Goal: Information Seeking & Learning: Learn about a topic

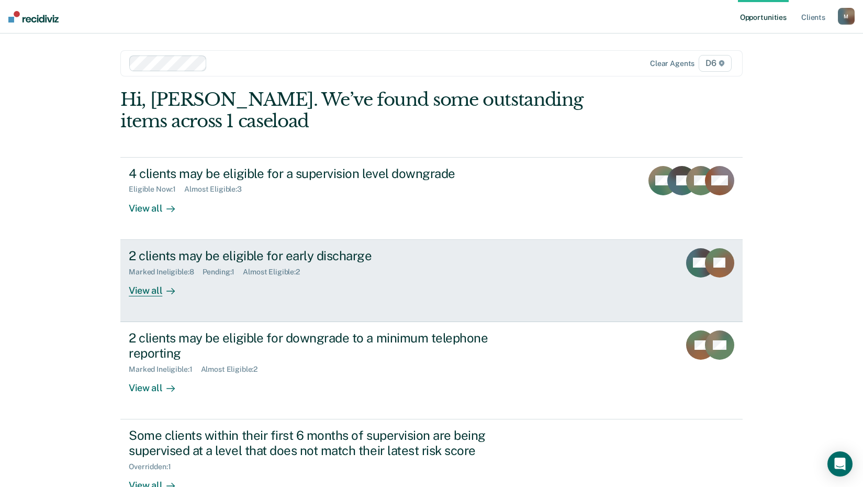
click at [146, 291] on div "View all" at bounding box center [158, 286] width 59 height 20
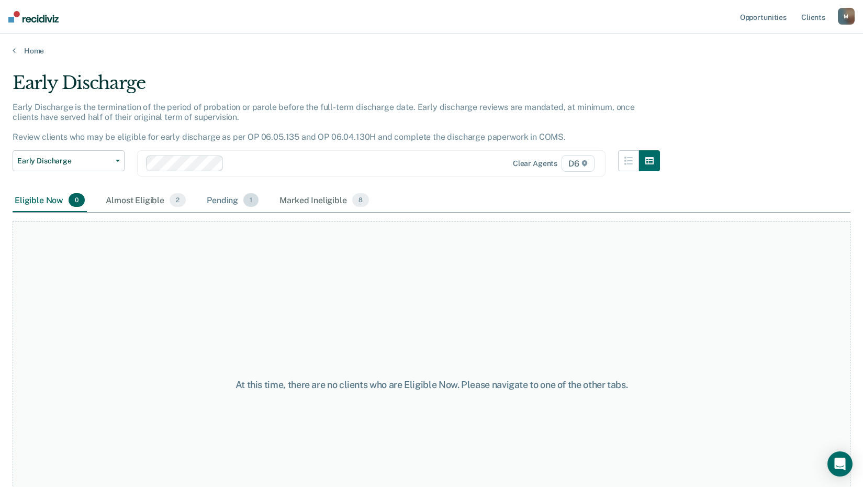
click at [227, 202] on div "Pending 1" at bounding box center [233, 200] width 56 height 23
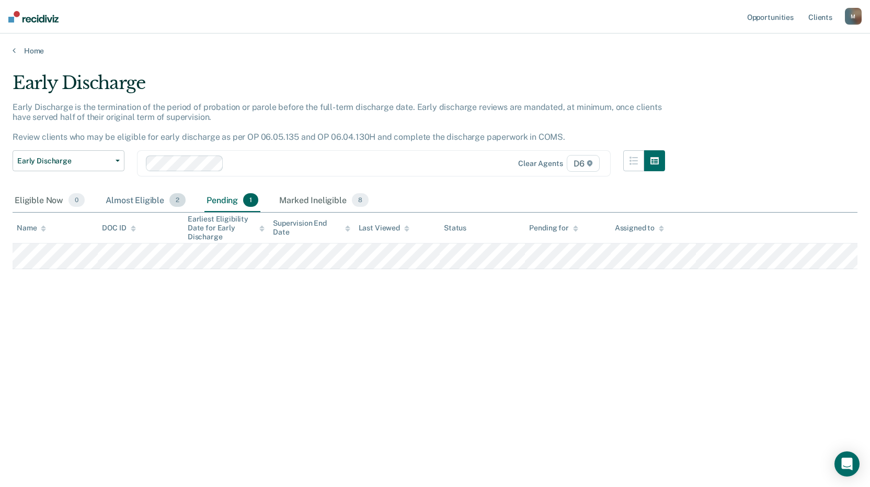
click at [142, 199] on div "Almost Eligible 2" at bounding box center [146, 200] width 84 height 23
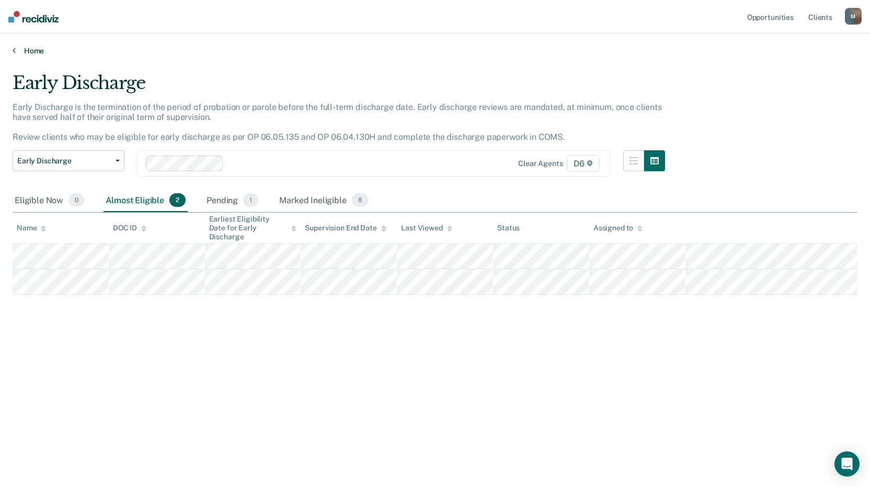
click at [14, 50] on icon at bounding box center [14, 50] width 3 height 8
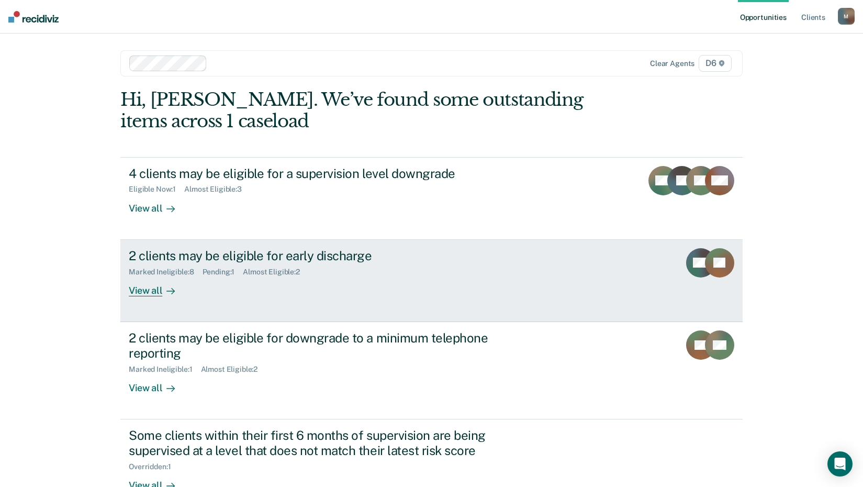
click at [138, 288] on div "View all" at bounding box center [158, 286] width 59 height 20
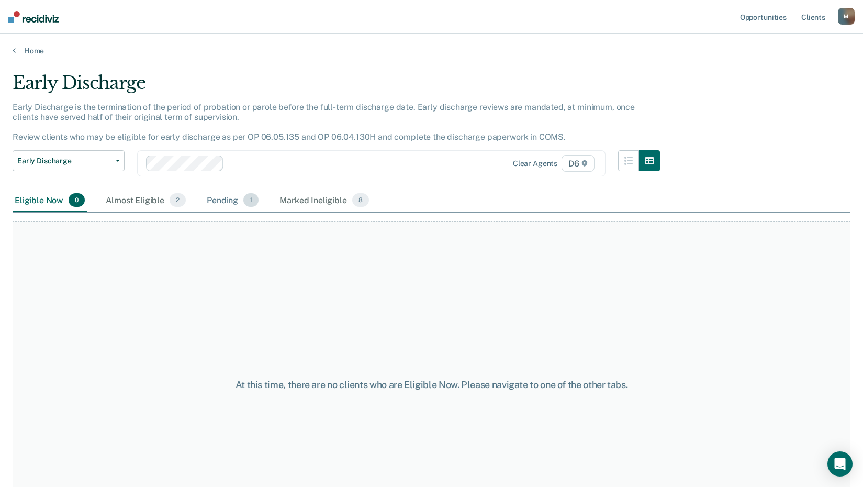
click at [231, 198] on div "Pending 1" at bounding box center [233, 200] width 56 height 23
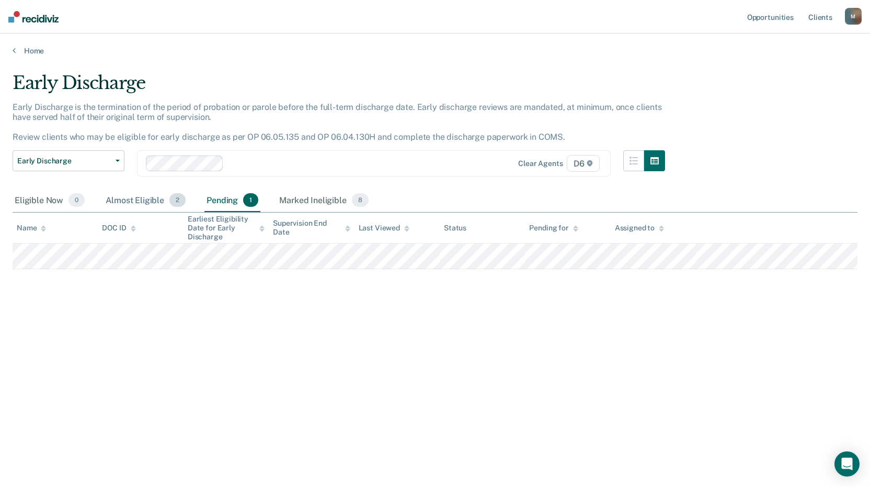
click at [135, 198] on div "Almost Eligible 2" at bounding box center [146, 200] width 84 height 23
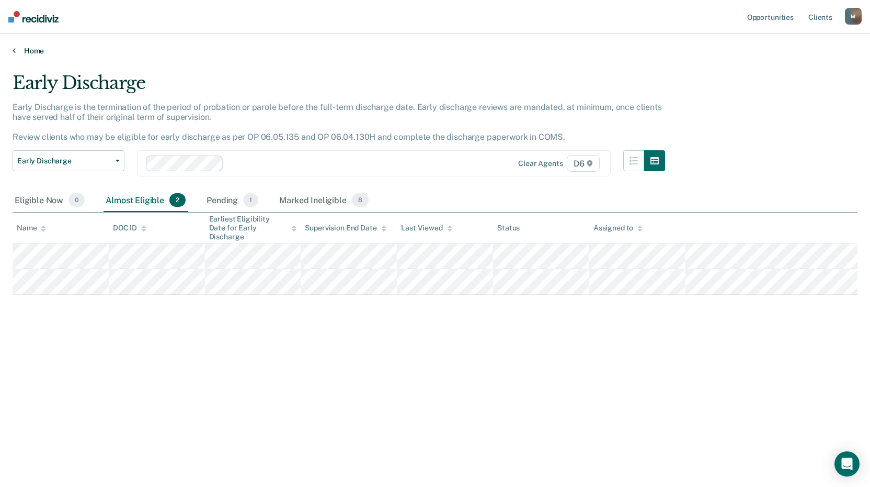
click at [14, 49] on icon at bounding box center [14, 50] width 3 height 8
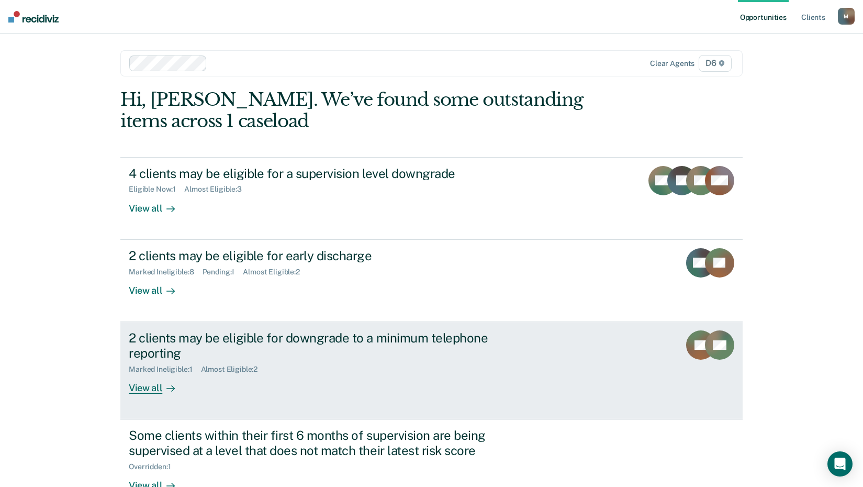
click at [139, 386] on div "View all" at bounding box center [158, 383] width 59 height 20
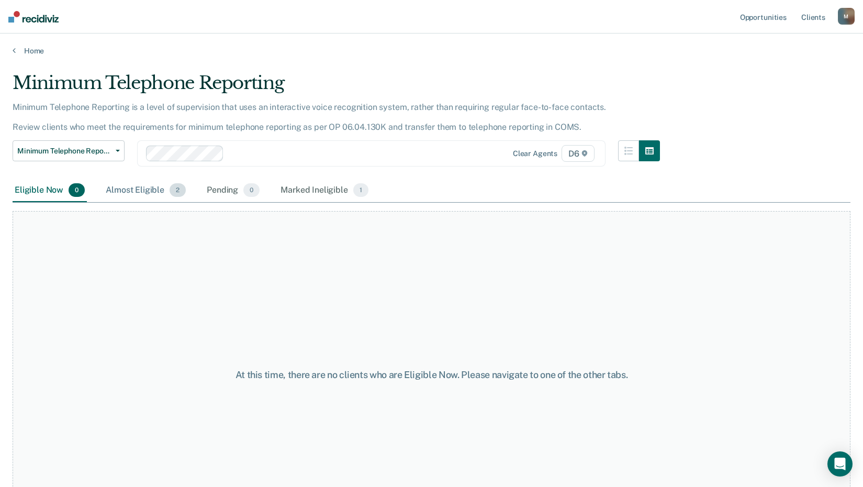
click at [149, 190] on div "Almost Eligible 2" at bounding box center [146, 190] width 84 height 23
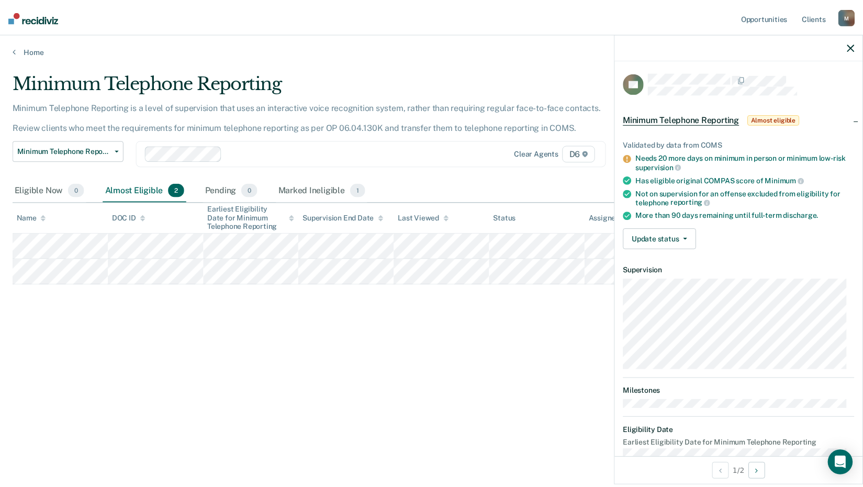
scroll to position [21, 0]
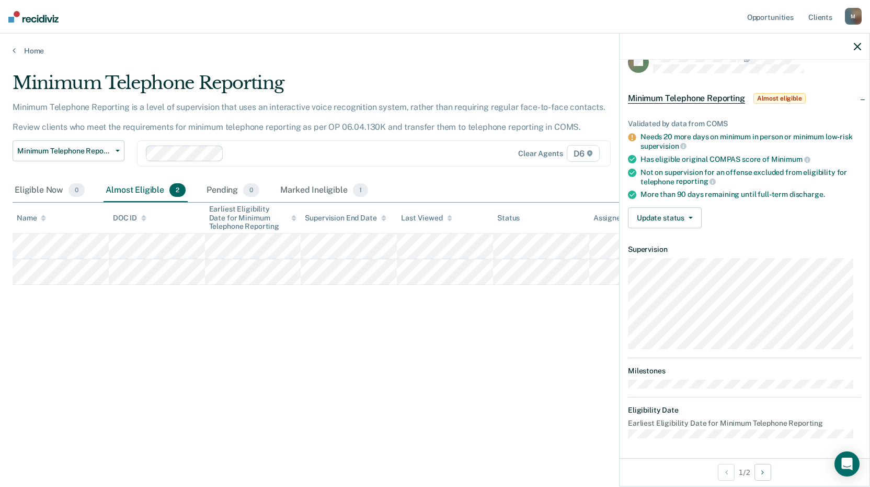
drag, startPoint x: 203, startPoint y: 401, endPoint x: 205, endPoint y: 389, distance: 11.6
click at [205, 398] on div "Minimum Telephone Reporting Minimum Telephone Reporting is a level of supervisi…" at bounding box center [435, 240] width 845 height 336
click at [12, 49] on div "Home" at bounding box center [435, 44] width 870 height 22
click at [39, 49] on link "Home" at bounding box center [435, 50] width 845 height 9
